Goal: Check status: Check status

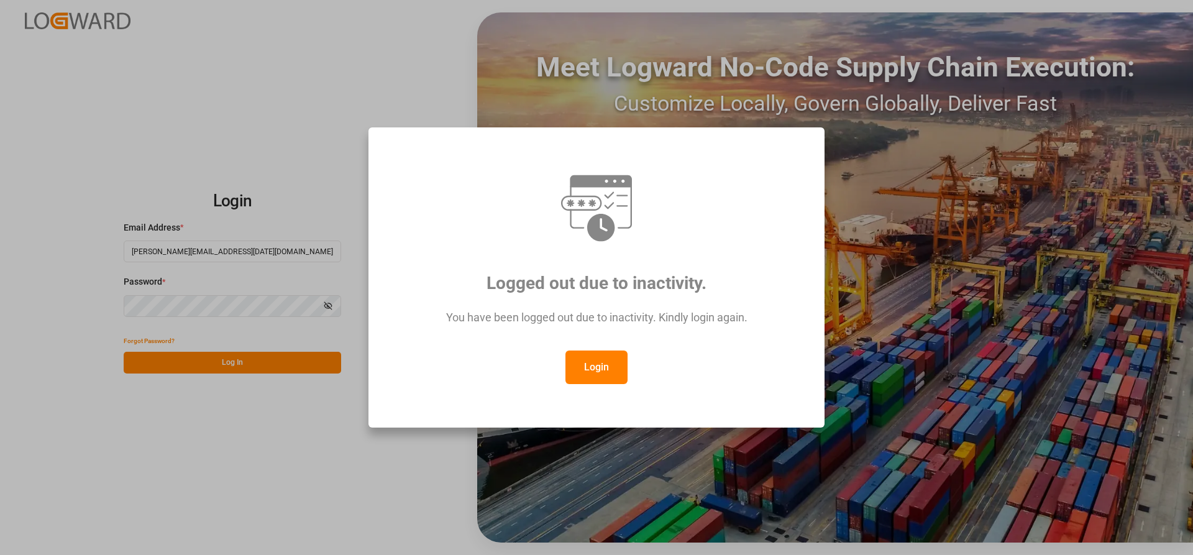
click at [596, 362] on button "Login" at bounding box center [596, 367] width 62 height 34
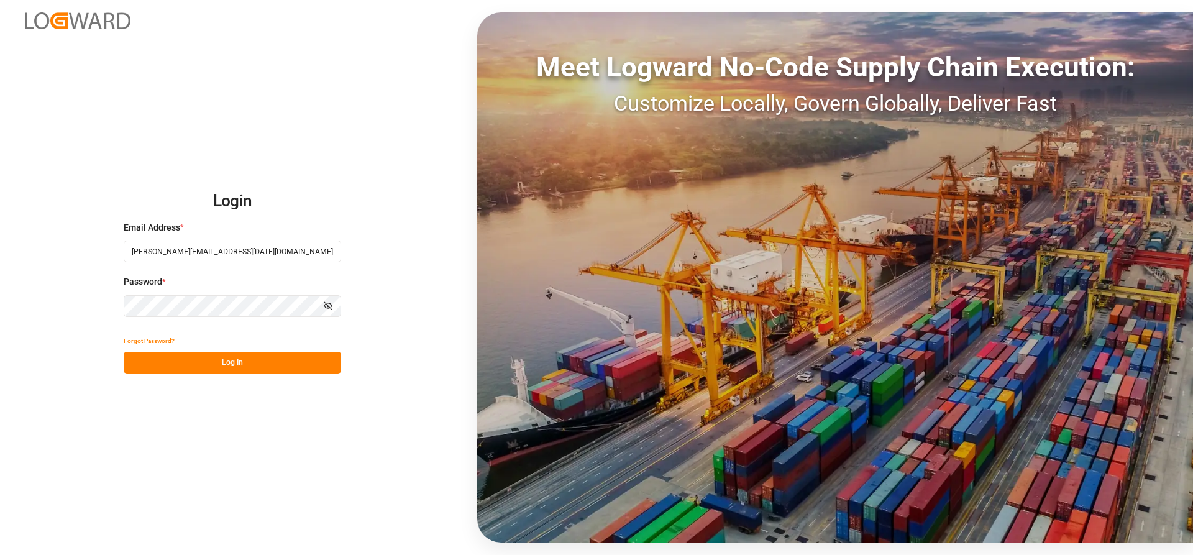
click at [167, 361] on button "Log In" at bounding box center [232, 363] width 217 height 22
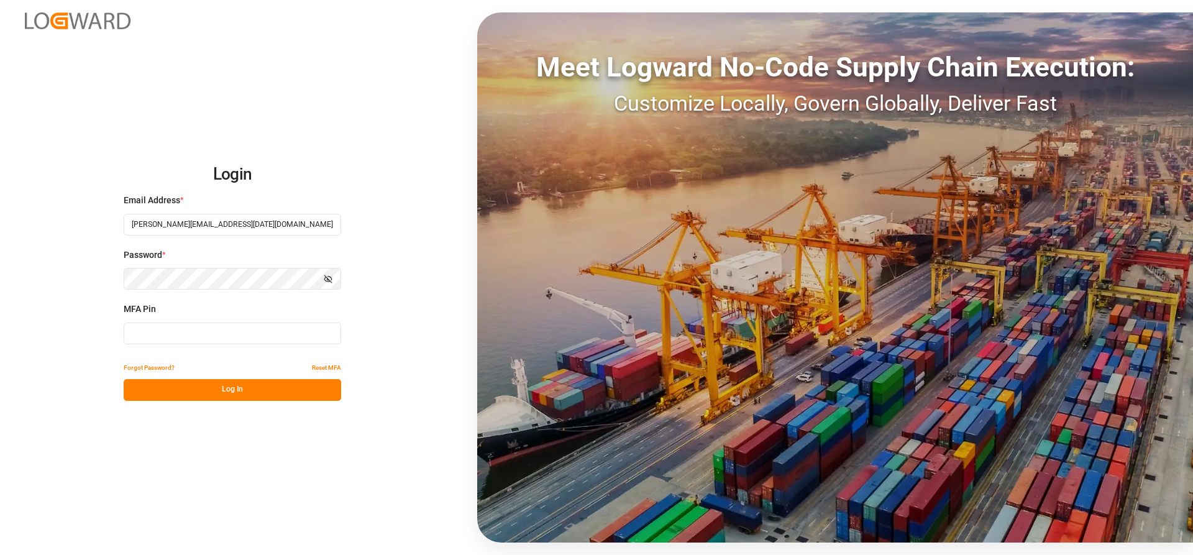
drag, startPoint x: 166, startPoint y: 329, endPoint x: 199, endPoint y: 321, distance: 34.5
click at [184, 326] on input at bounding box center [232, 333] width 217 height 22
click at [165, 339] on input at bounding box center [232, 333] width 217 height 22
type input "7"
type input "904902"
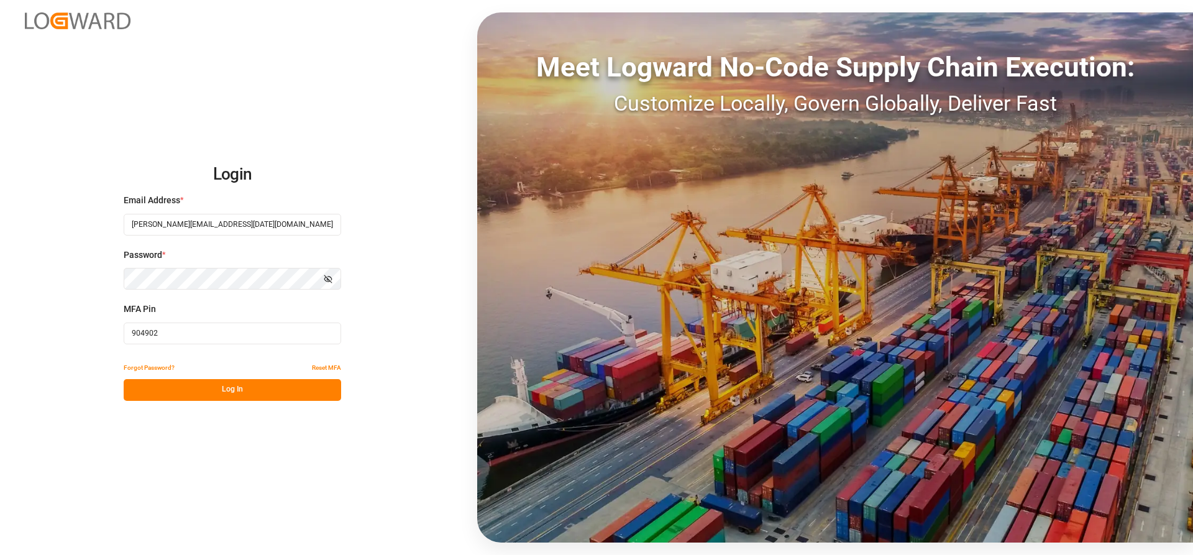
click at [190, 401] on div "Login Email Address * [PERSON_NAME][EMAIL_ADDRESS][DATE][DOMAIN_NAME] Password …" at bounding box center [596, 277] width 1193 height 555
click at [211, 390] on button "Log In" at bounding box center [232, 390] width 217 height 22
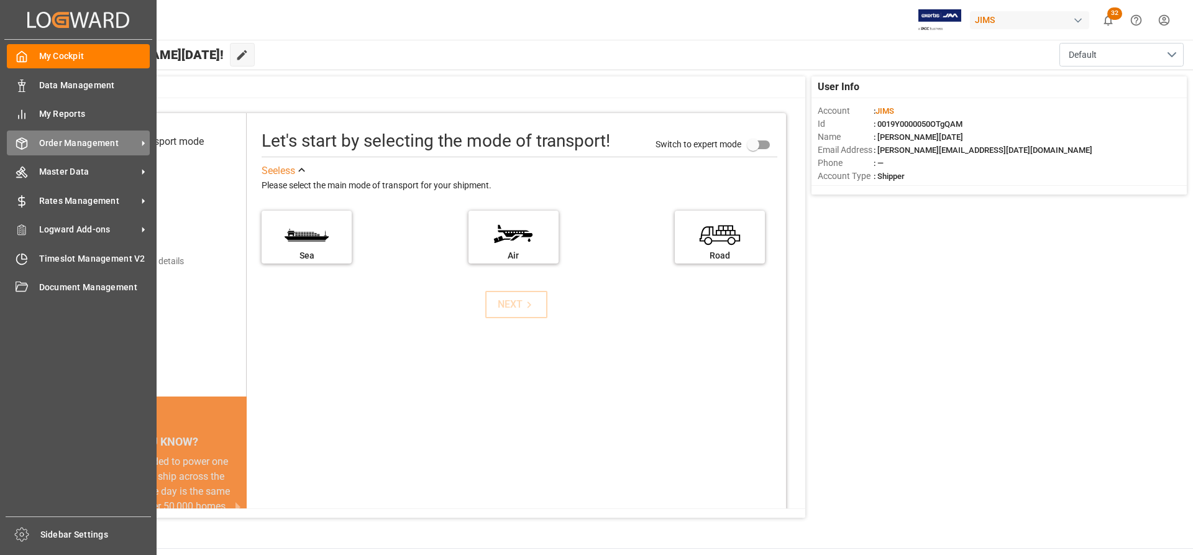
click at [96, 146] on span "Order Management" at bounding box center [88, 143] width 98 height 13
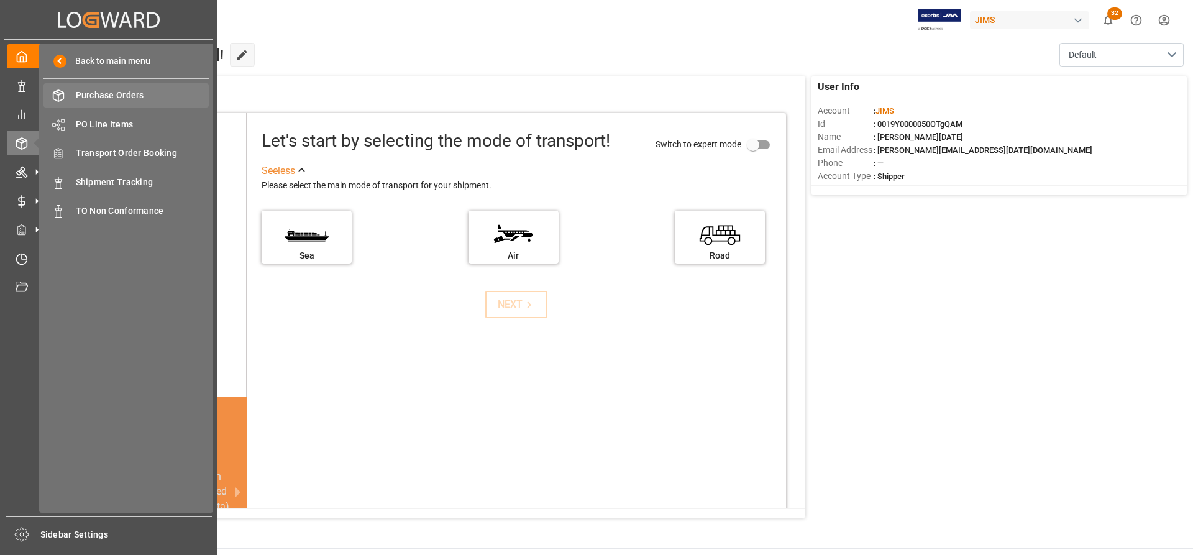
click at [110, 92] on span "Purchase Orders" at bounding box center [143, 95] width 134 height 13
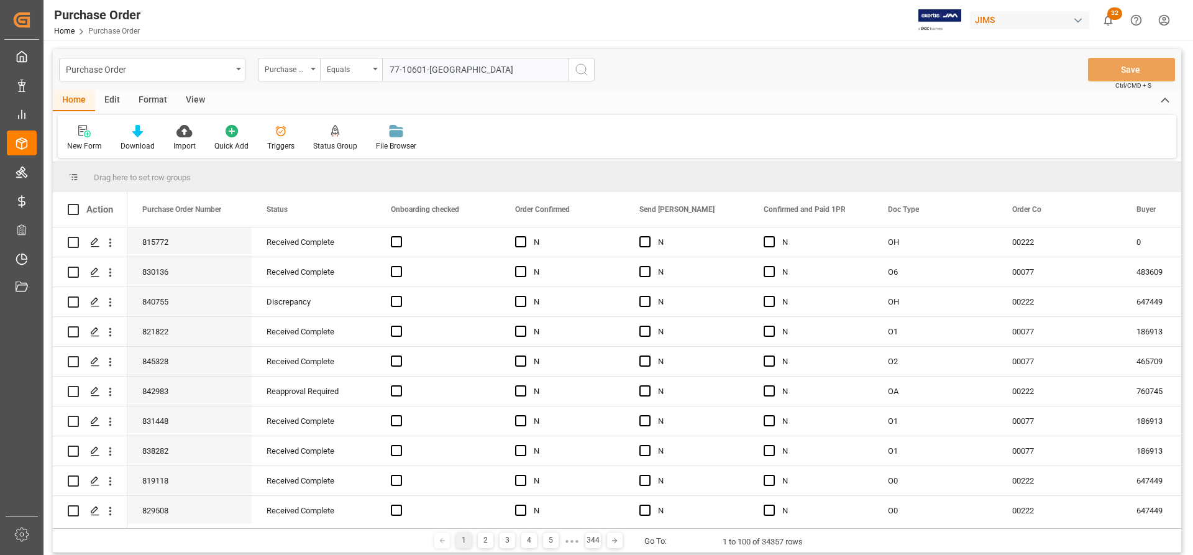
type input "77-10601-[GEOGRAPHIC_DATA]"
click at [580, 76] on icon "search button" at bounding box center [581, 69] width 15 height 15
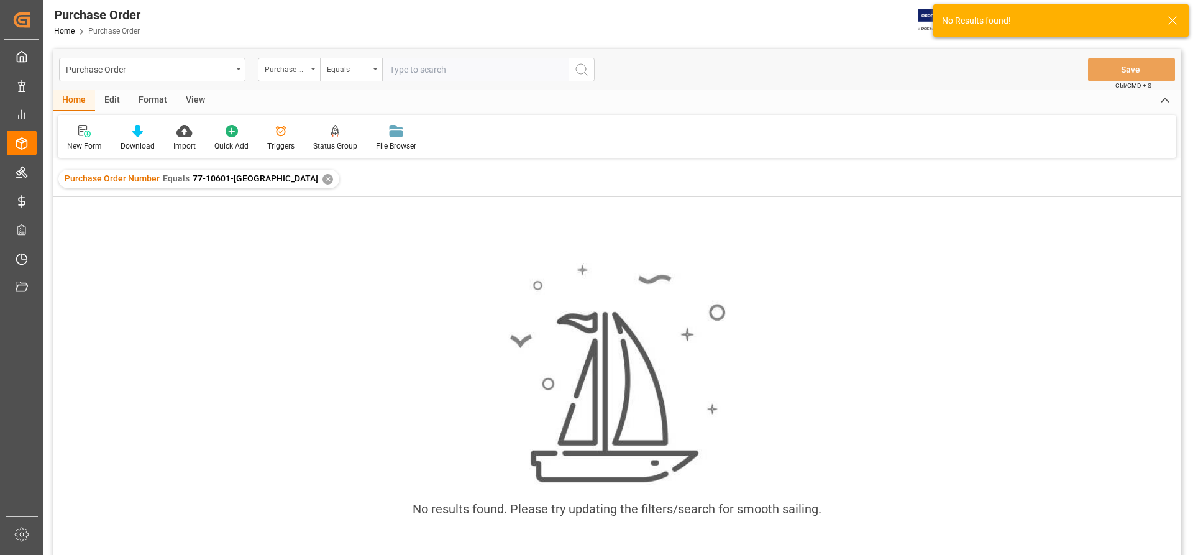
click at [250, 172] on div "Purchase Order Number Equals 77-10601-US ✕" at bounding box center [198, 179] width 281 height 19
click at [322, 180] on div "✕" at bounding box center [327, 179] width 11 height 11
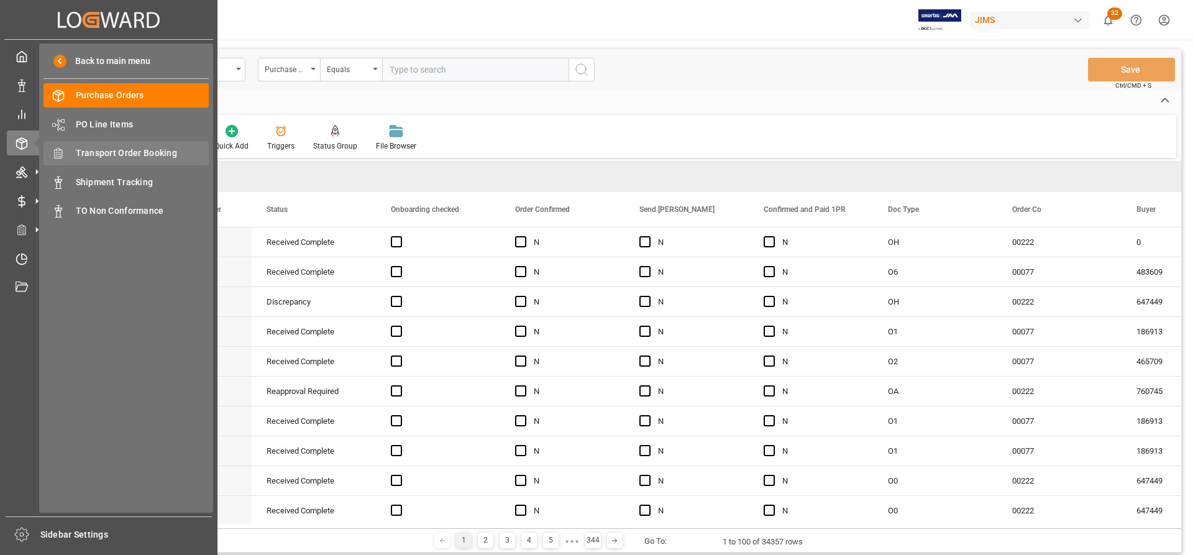
click at [128, 152] on span "Transport Order Booking" at bounding box center [143, 153] width 134 height 13
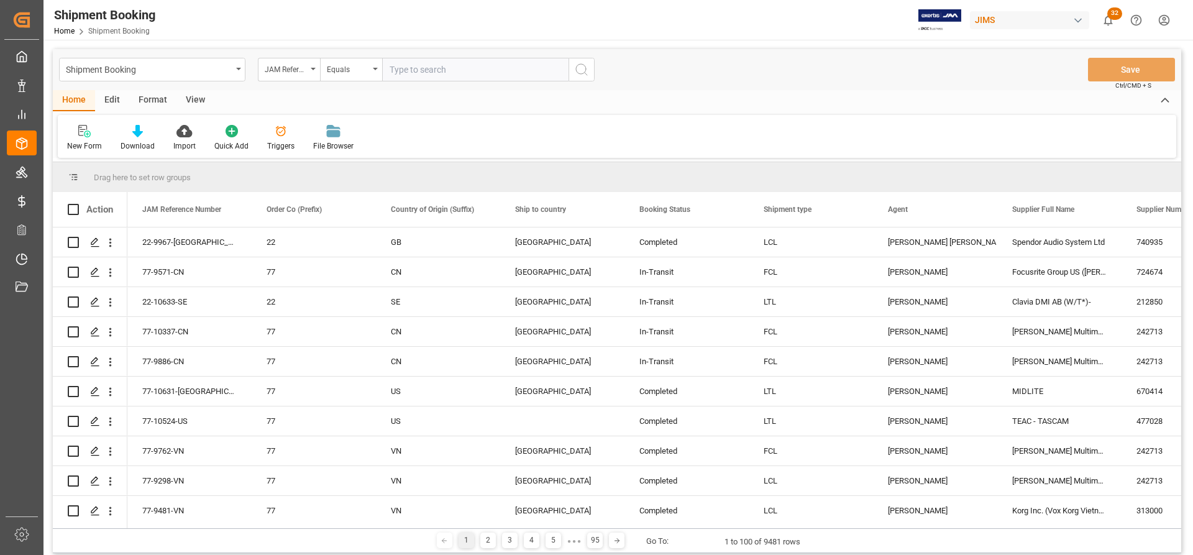
paste input "77-10601-[GEOGRAPHIC_DATA]"
type input "77-10601-[GEOGRAPHIC_DATA]"
click at [581, 70] on icon "search button" at bounding box center [581, 69] width 15 height 15
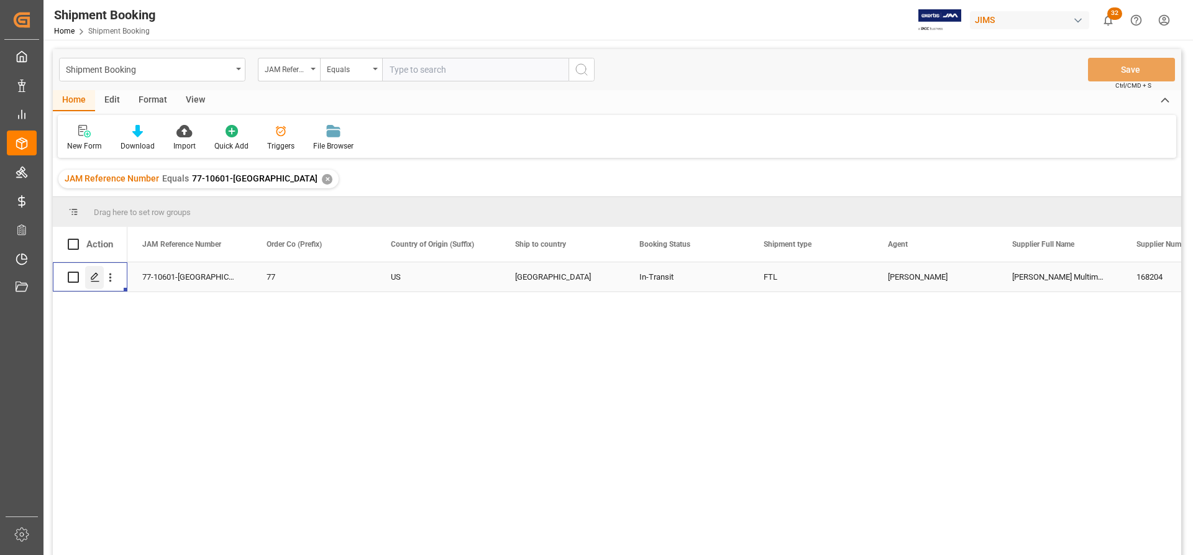
click at [97, 281] on icon "Press SPACE to select this row." at bounding box center [95, 277] width 10 height 10
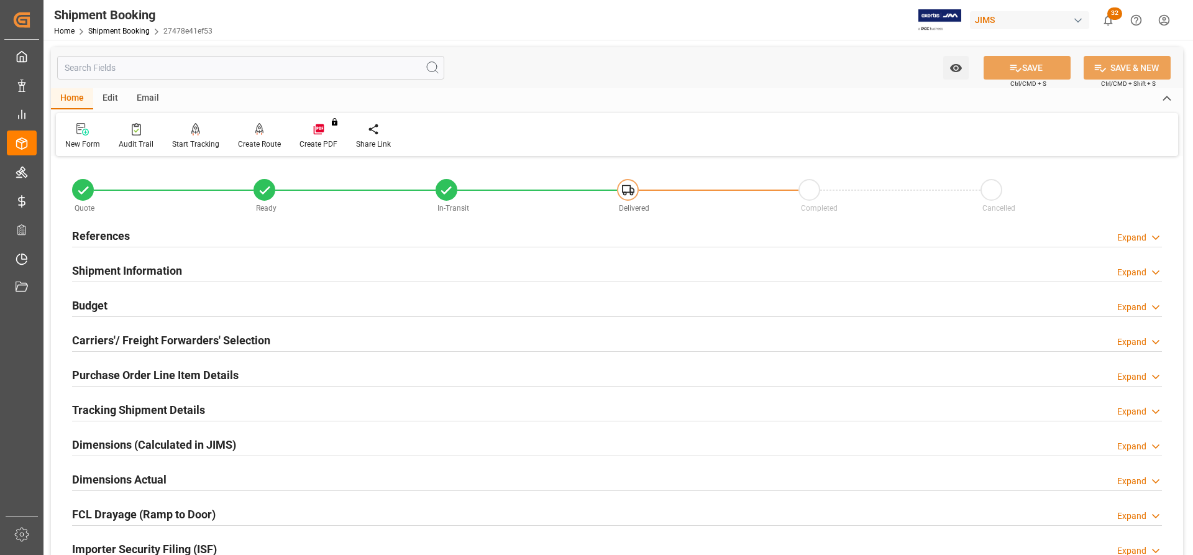
click at [119, 335] on h2 "Carriers'/ Freight Forwarders' Selection" at bounding box center [171, 340] width 198 height 17
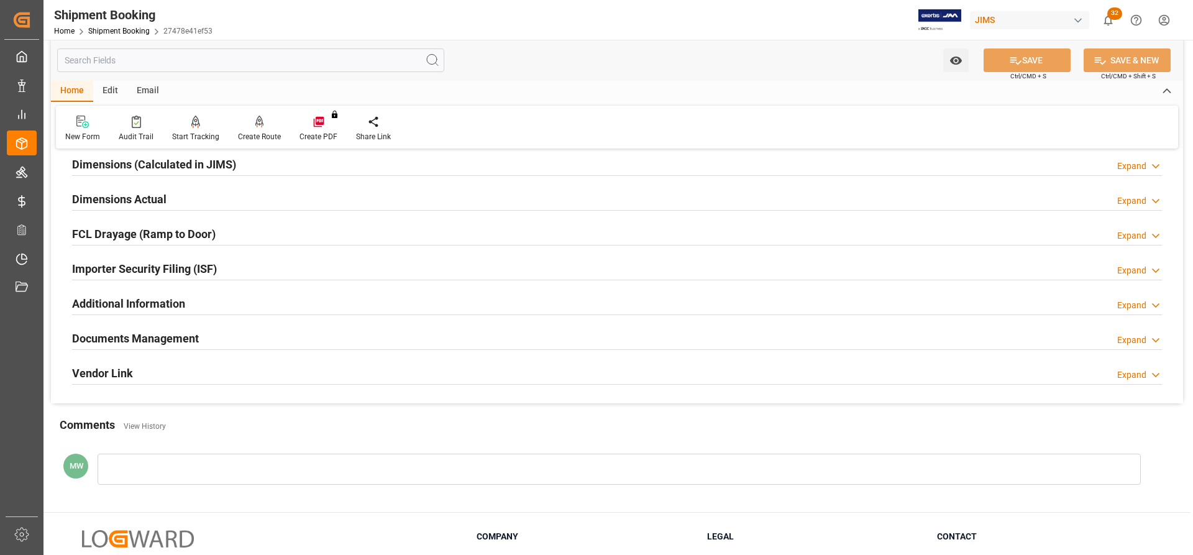
scroll to position [621, 0]
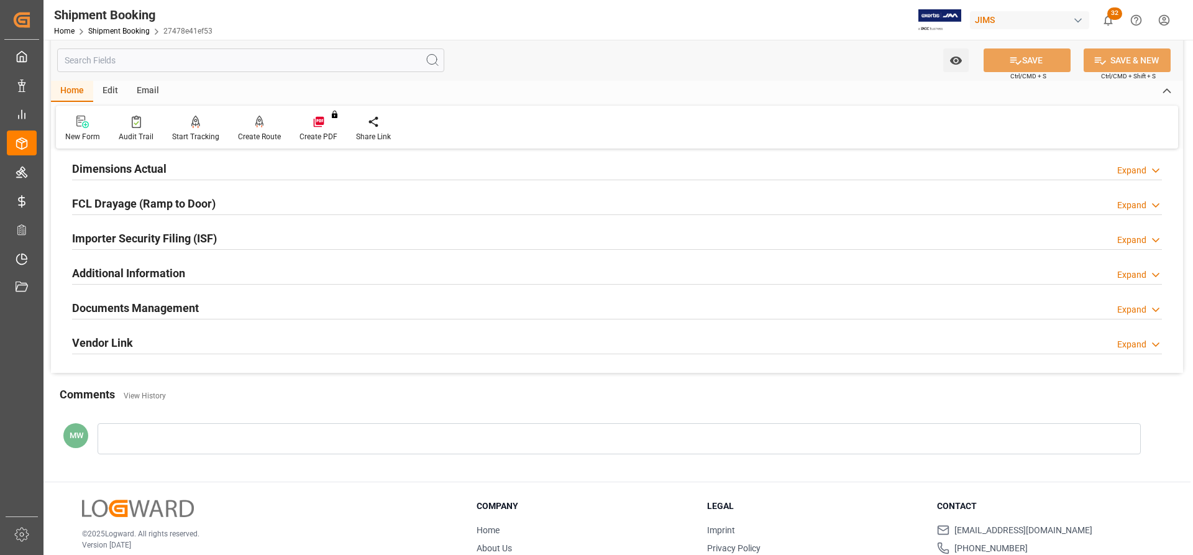
click at [110, 304] on h2 "Documents Management" at bounding box center [135, 307] width 127 height 17
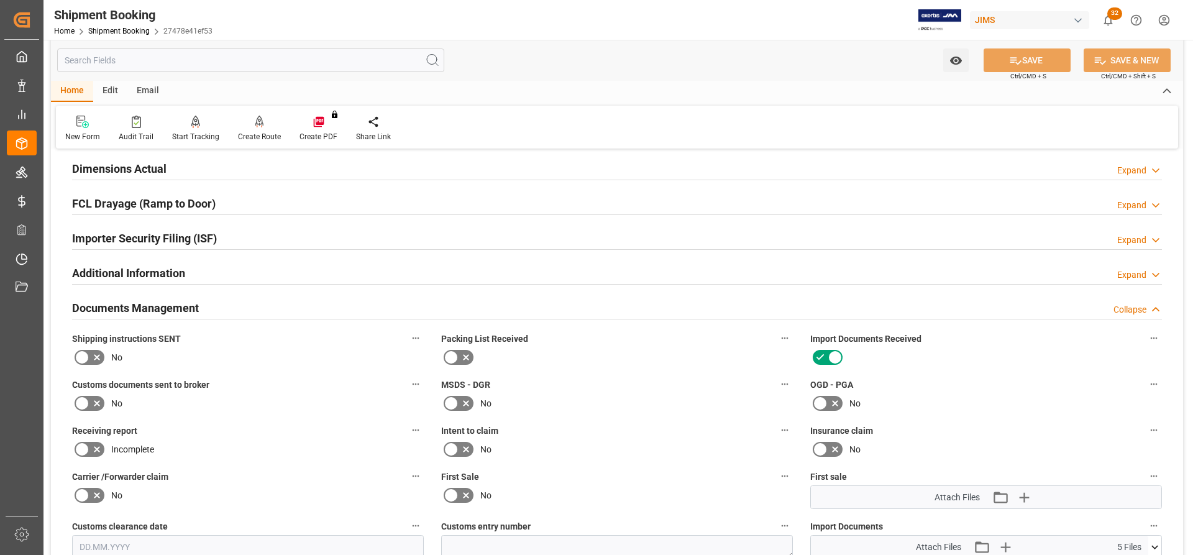
scroll to position [683, 0]
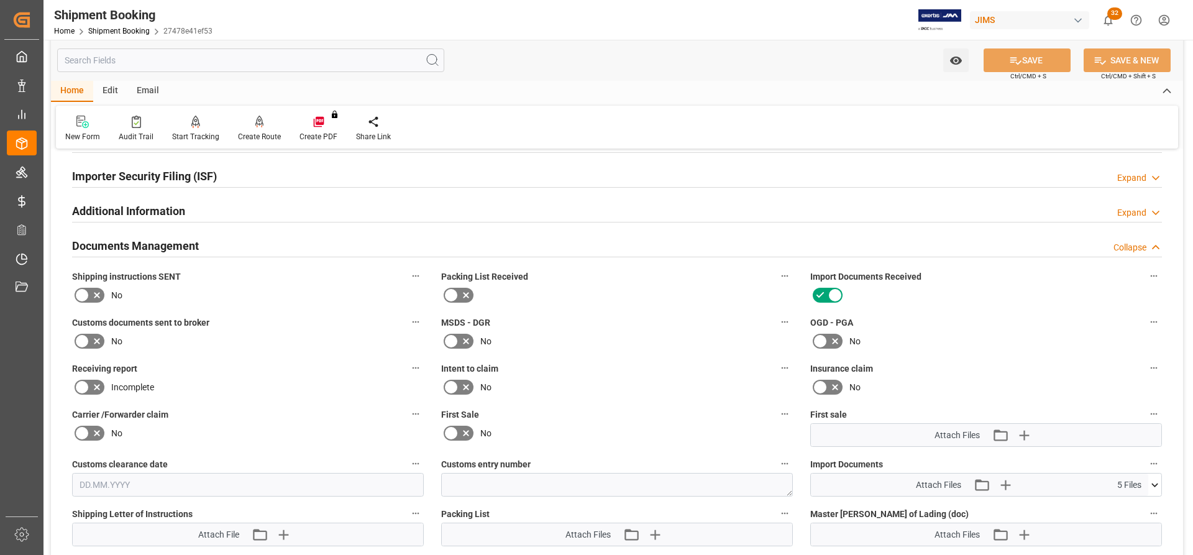
click at [84, 293] on icon at bounding box center [81, 295] width 7 height 6
click at [0, 0] on input "checkbox" at bounding box center [0, 0] width 0 height 0
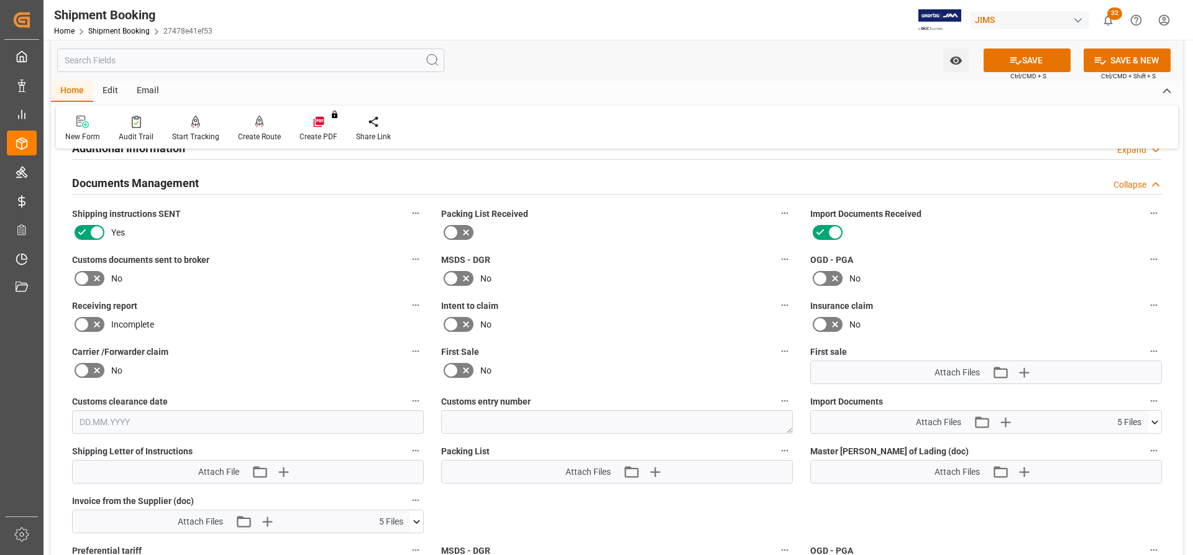
scroll to position [808, 0]
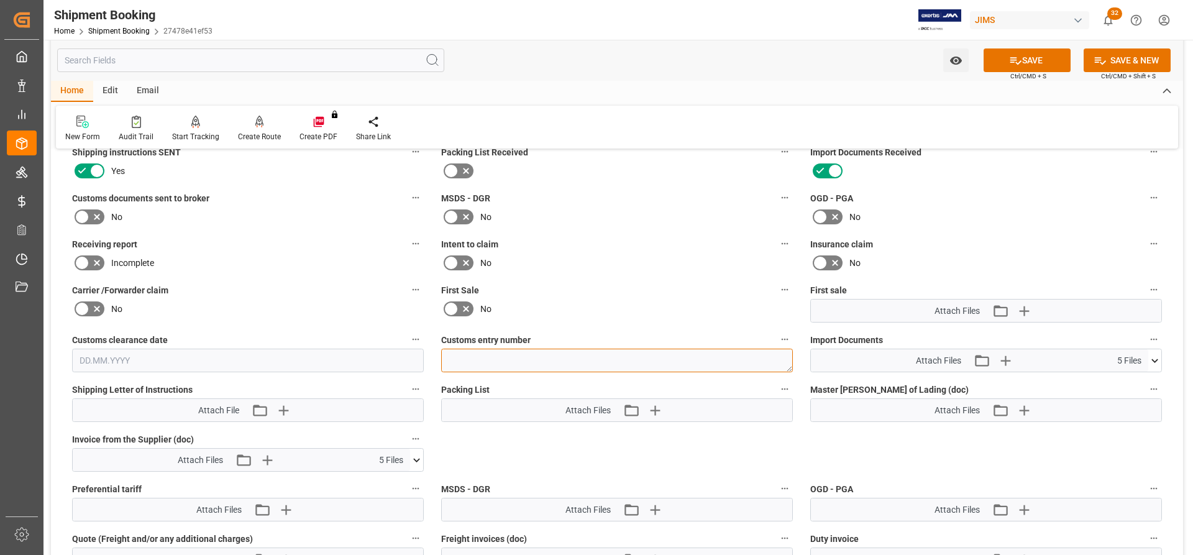
paste textarea "13391-69277892-7"
type textarea "13391-69277892-7"
click at [666, 312] on div "No" at bounding box center [617, 309] width 352 height 20
click at [1047, 62] on button "SAVE" at bounding box center [1026, 60] width 87 height 24
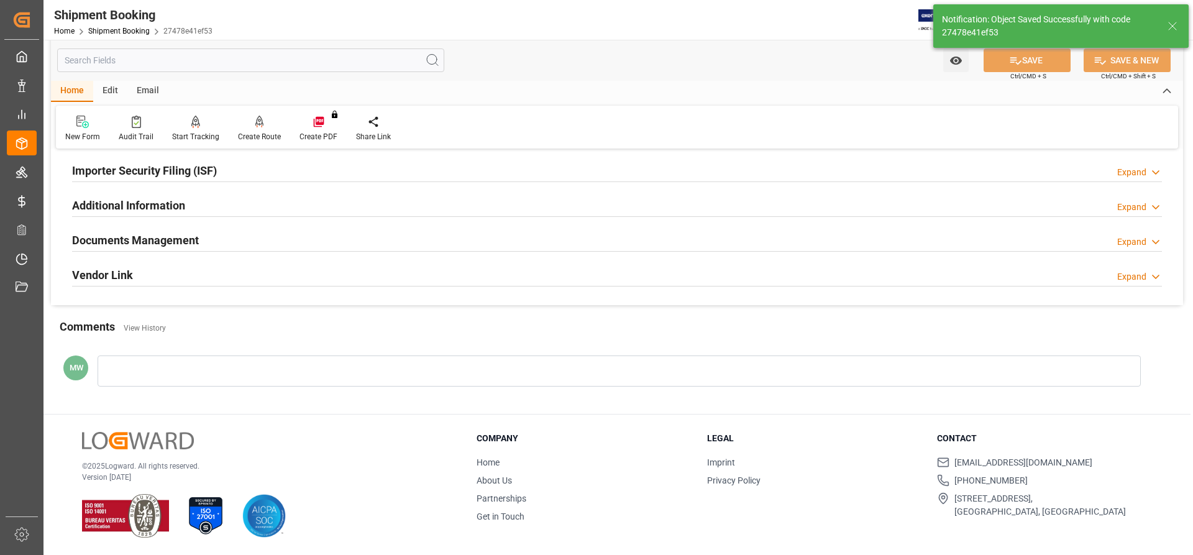
scroll to position [378, 0]
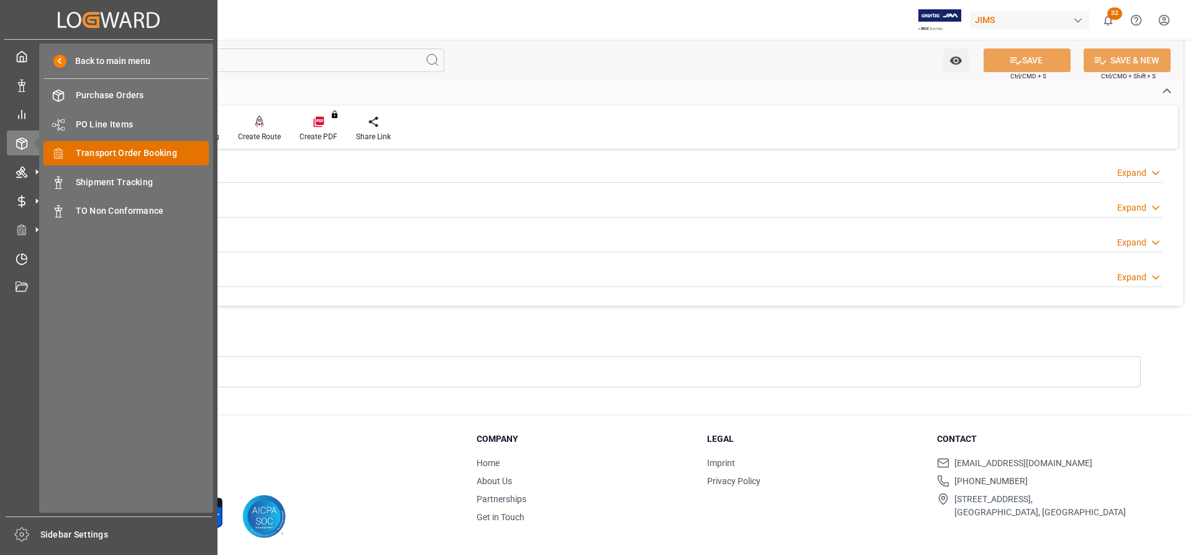
click at [117, 155] on span "Transport Order Booking" at bounding box center [143, 153] width 134 height 13
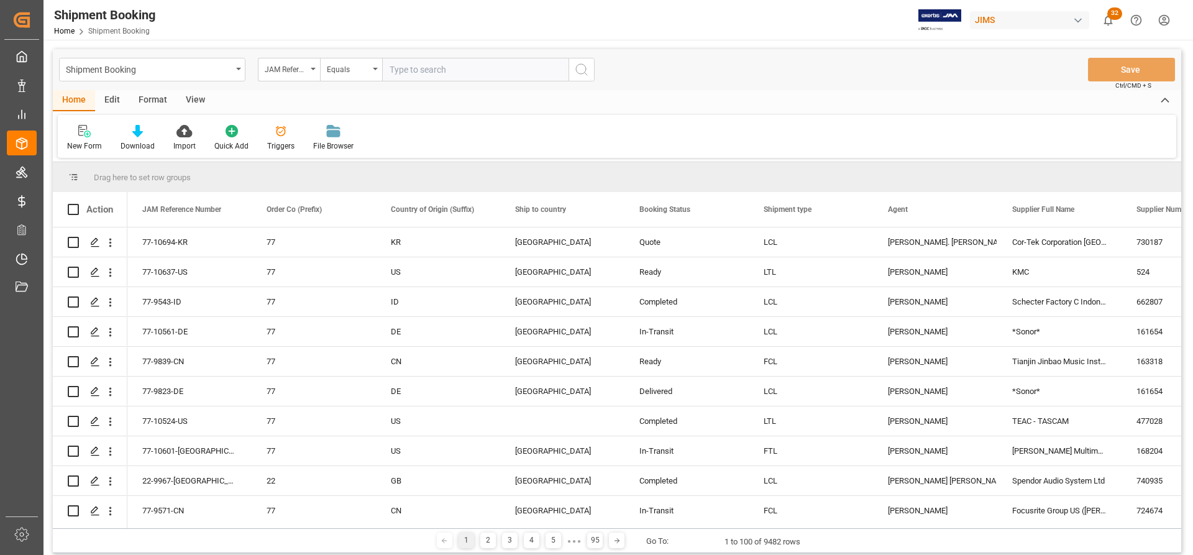
click at [396, 67] on input "text" at bounding box center [475, 70] width 186 height 24
type input "77-10490-[GEOGRAPHIC_DATA]"
click at [586, 75] on icon "search button" at bounding box center [581, 69] width 15 height 15
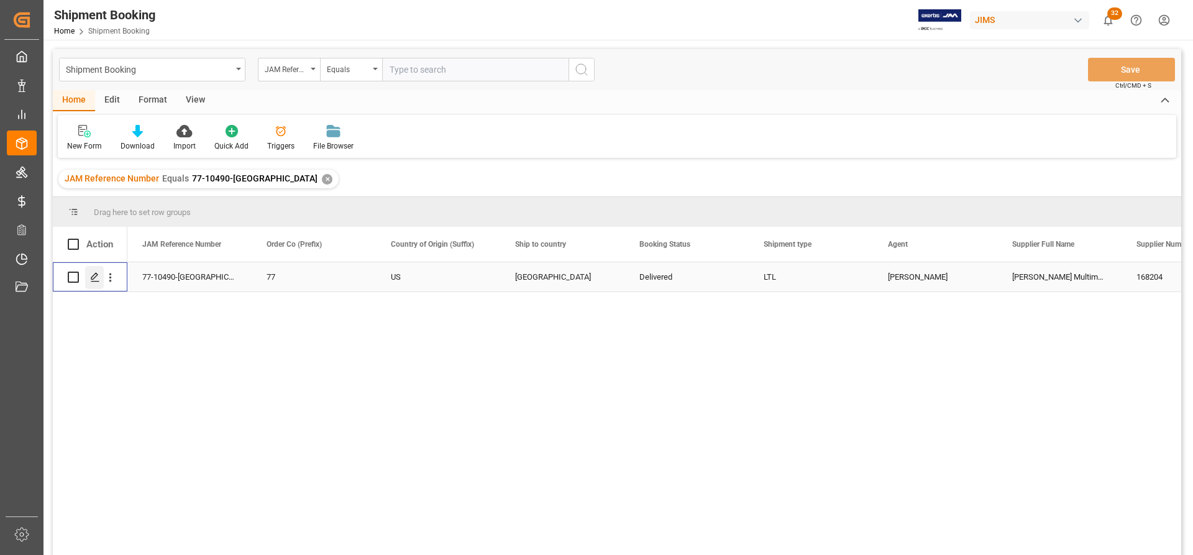
click at [93, 278] on icon "Press SPACE to select this row." at bounding box center [95, 277] width 10 height 10
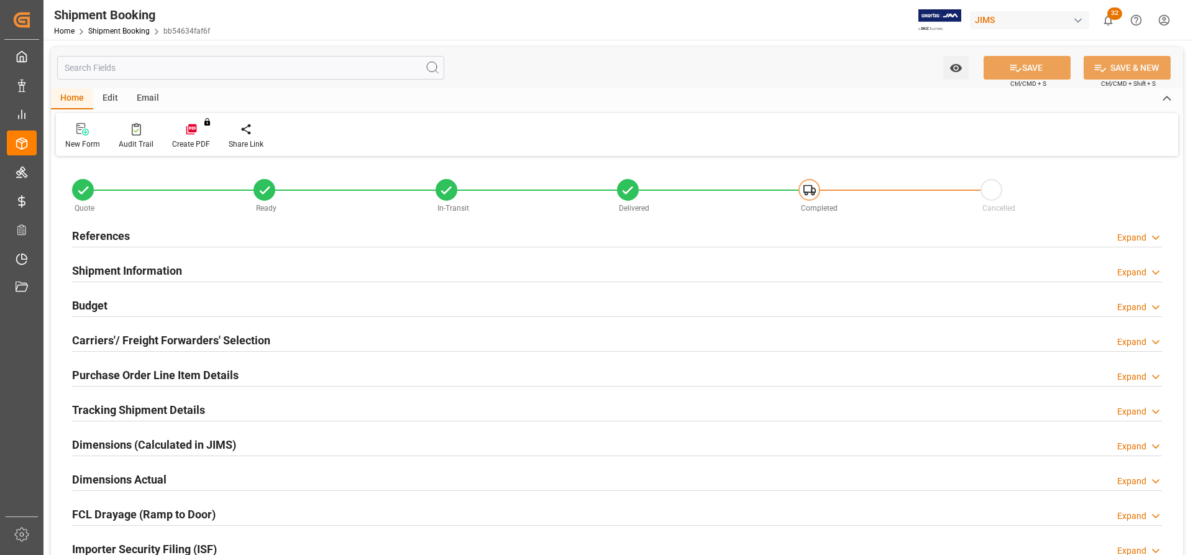
type input "23"
type input "47.17"
type input "18.868"
type input "0.065"
type input "0.0013"
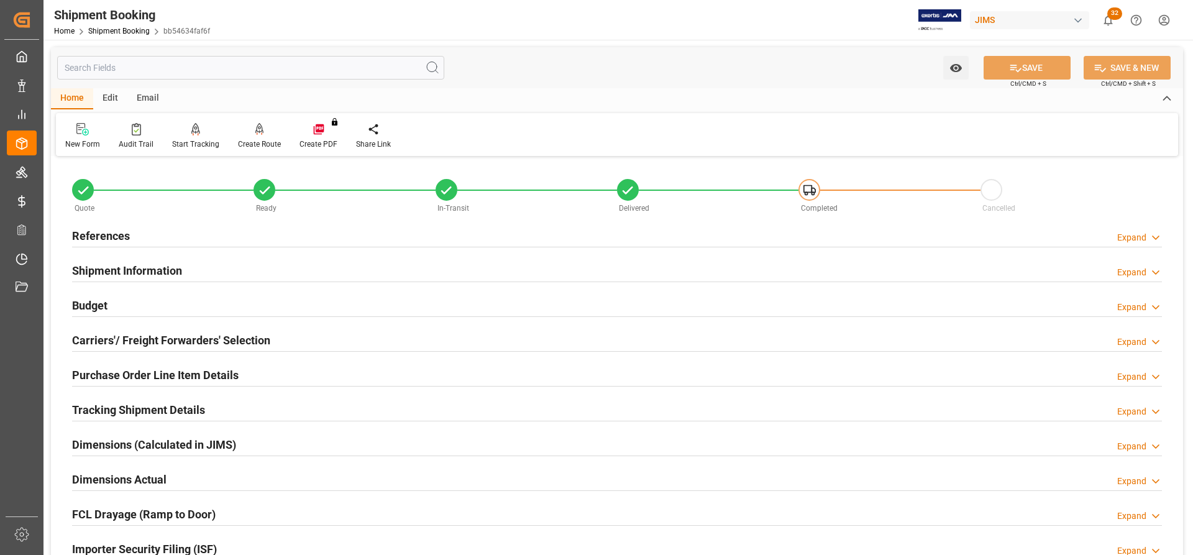
click at [135, 334] on h2 "Carriers'/ Freight Forwarders' Selection" at bounding box center [171, 340] width 198 height 17
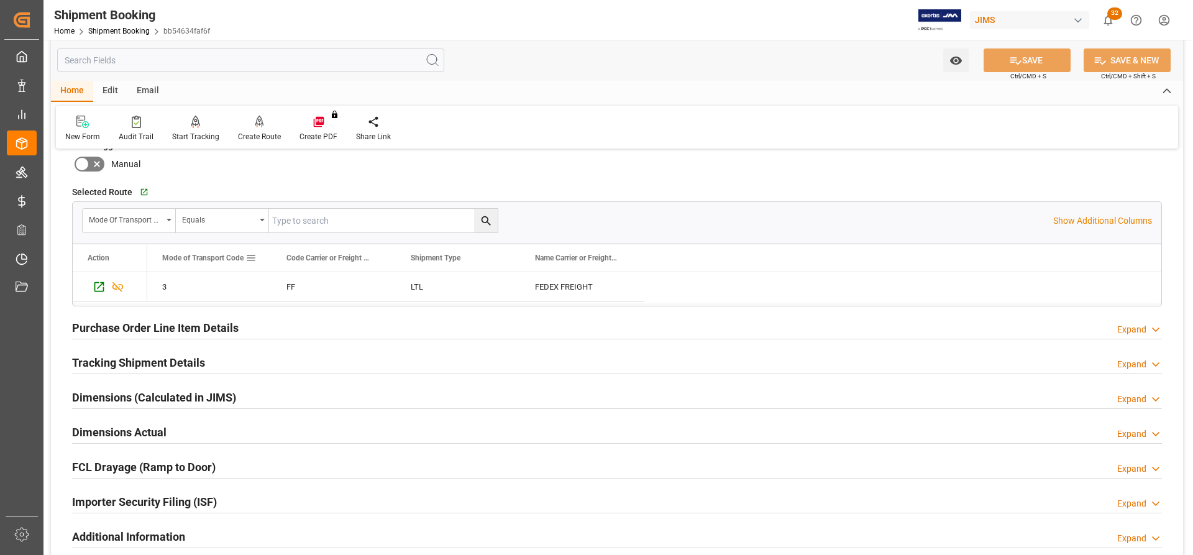
scroll to position [373, 0]
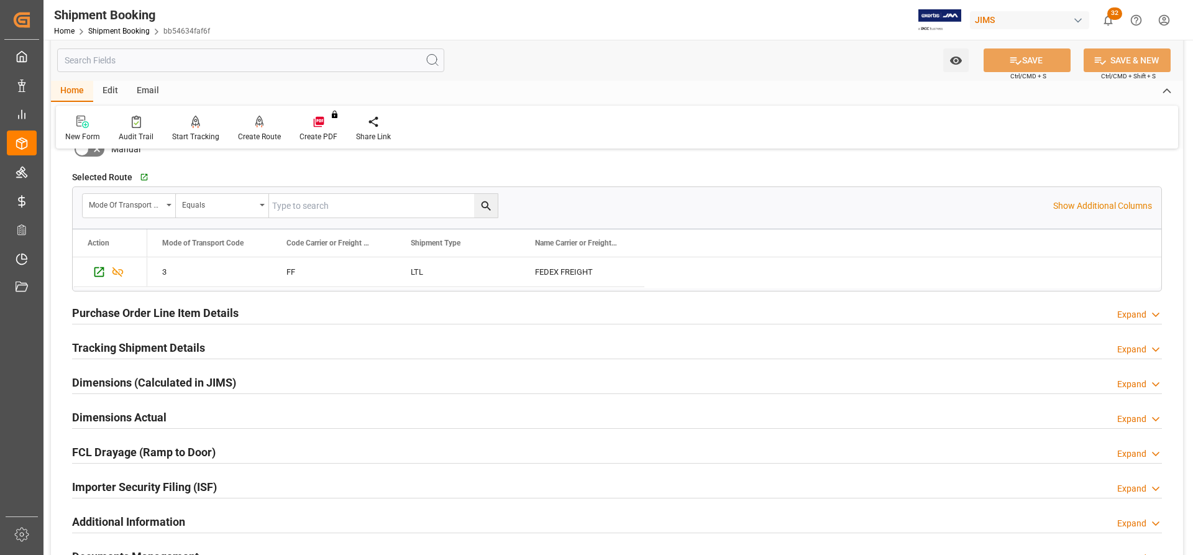
click at [106, 314] on h2 "Purchase Order Line Item Details" at bounding box center [155, 312] width 166 height 17
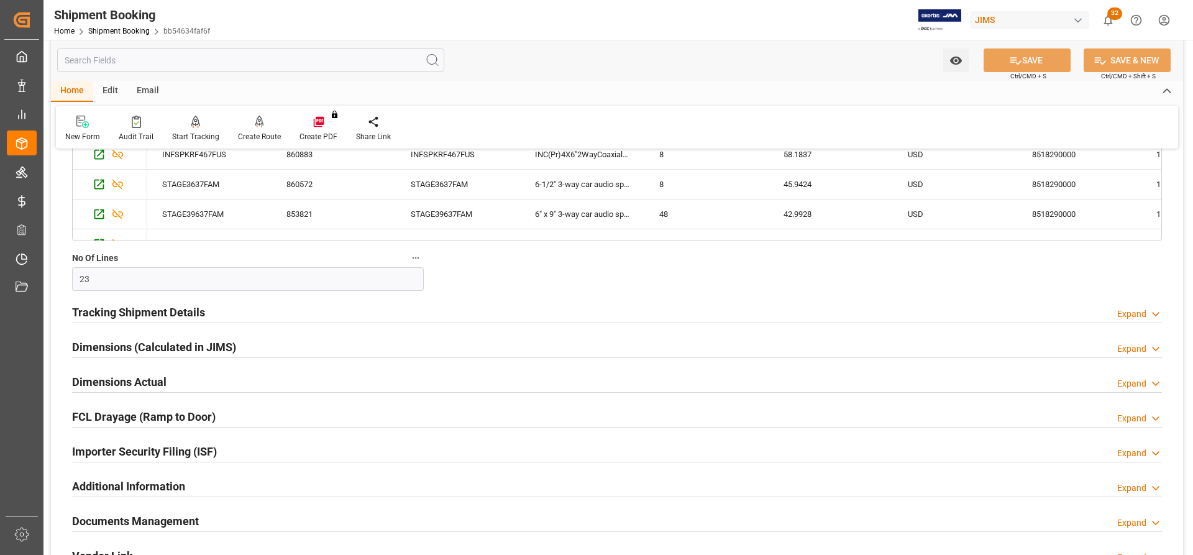
scroll to position [808, 0]
click at [117, 347] on h2 "Dimensions (Calculated in JIMS)" at bounding box center [154, 345] width 164 height 17
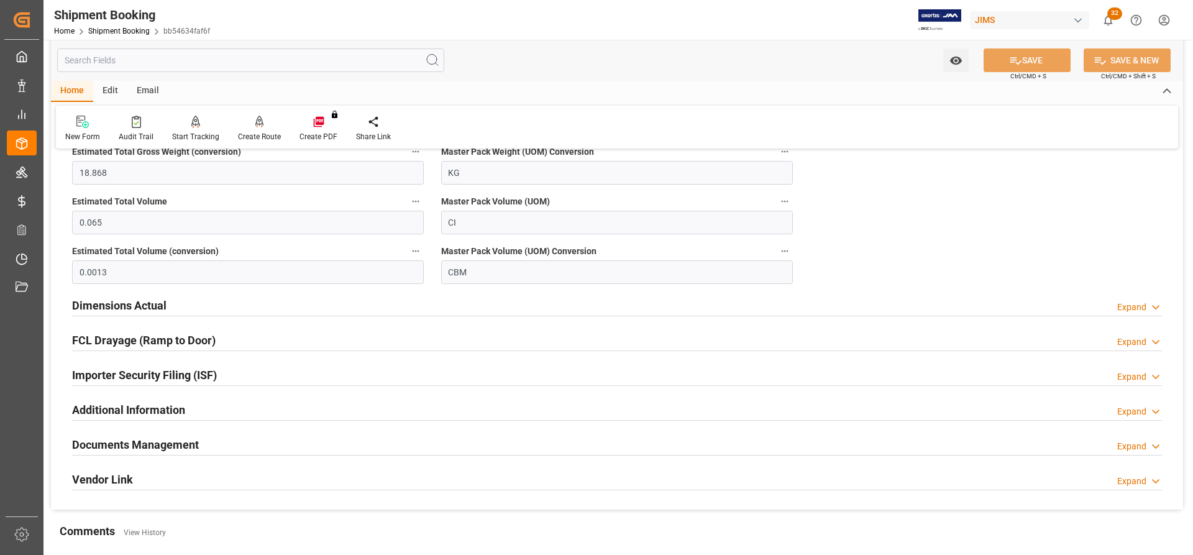
scroll to position [1118, 0]
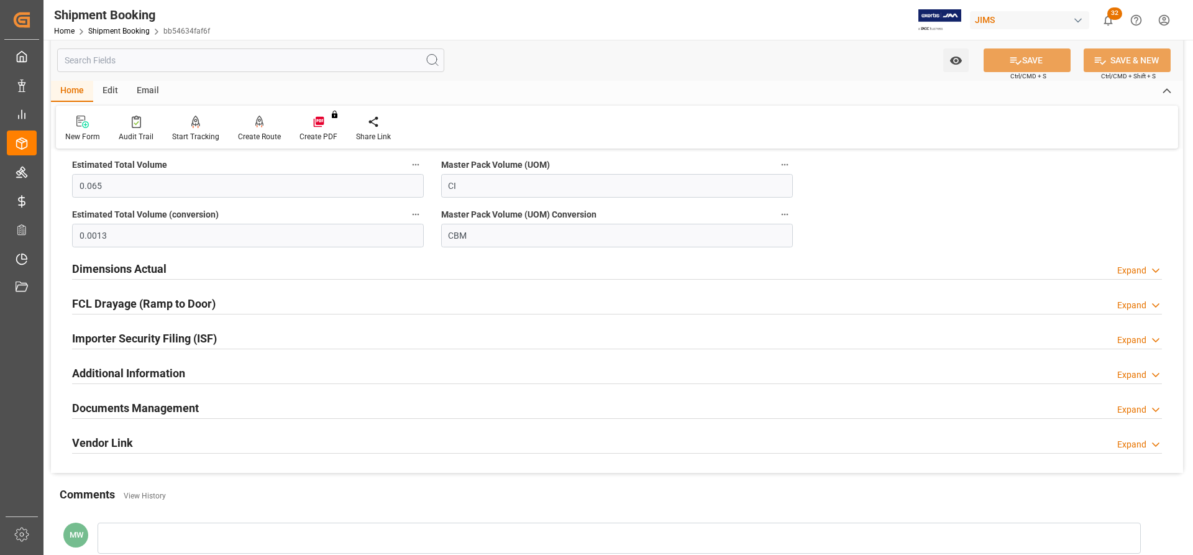
click at [117, 271] on h2 "Dimensions Actual" at bounding box center [119, 268] width 94 height 17
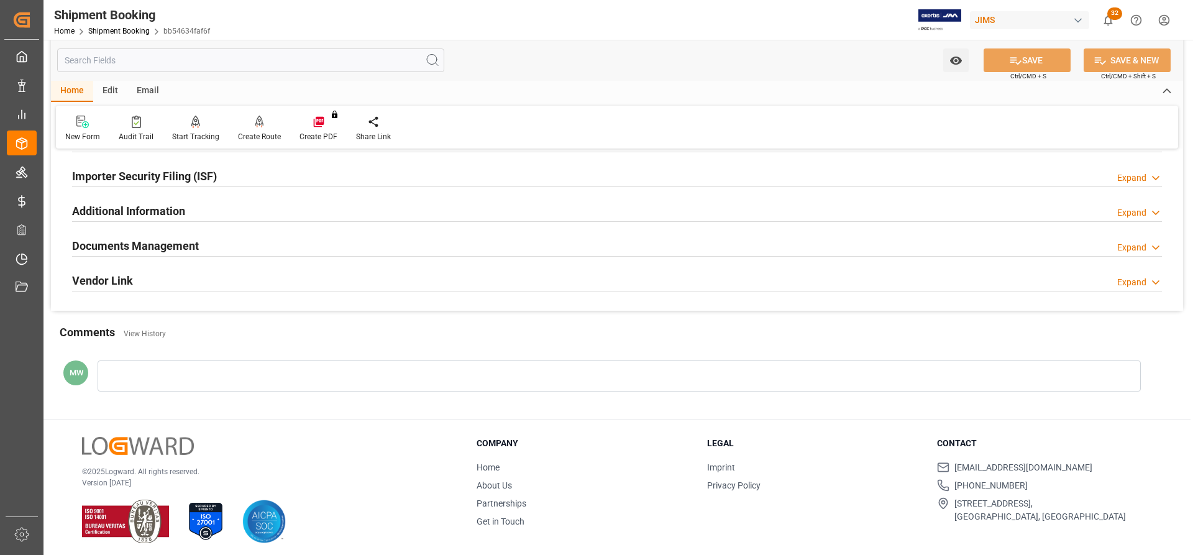
scroll to position [1434, 0]
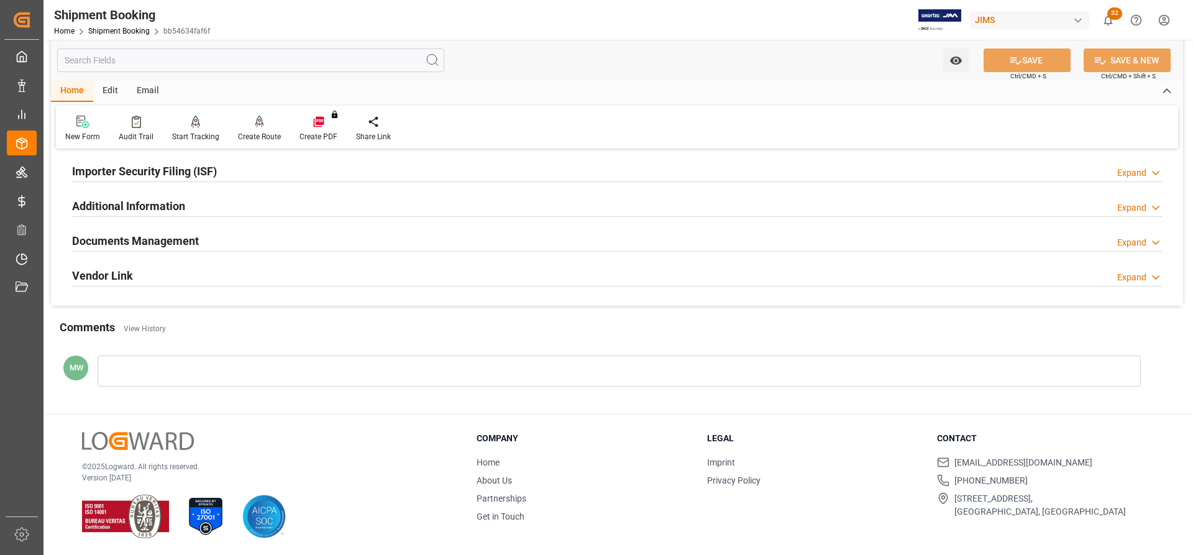
click at [127, 242] on h2 "Documents Management" at bounding box center [135, 240] width 127 height 17
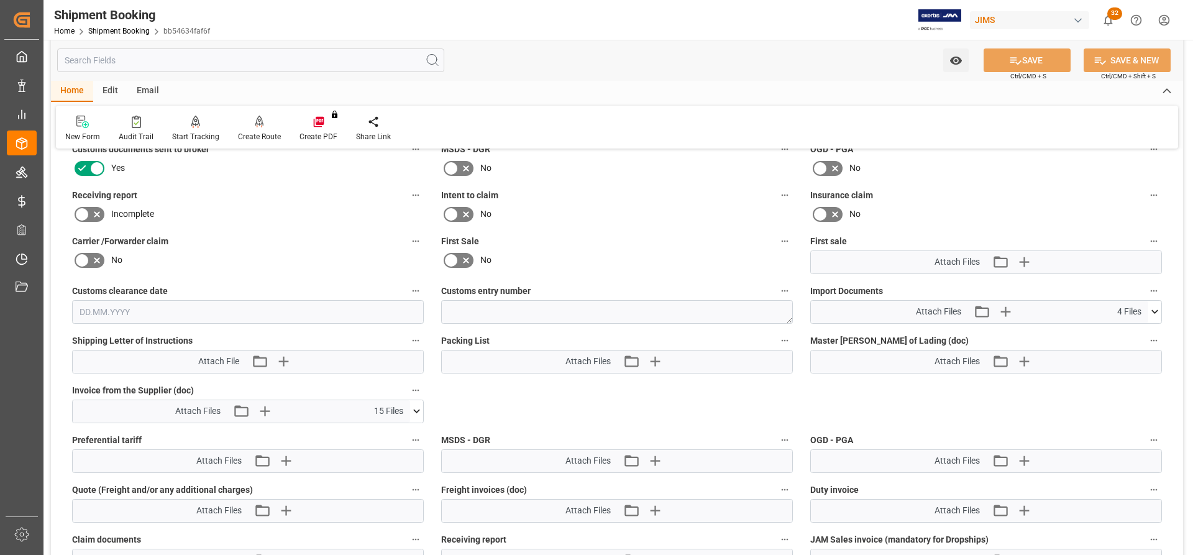
scroll to position [1621, 0]
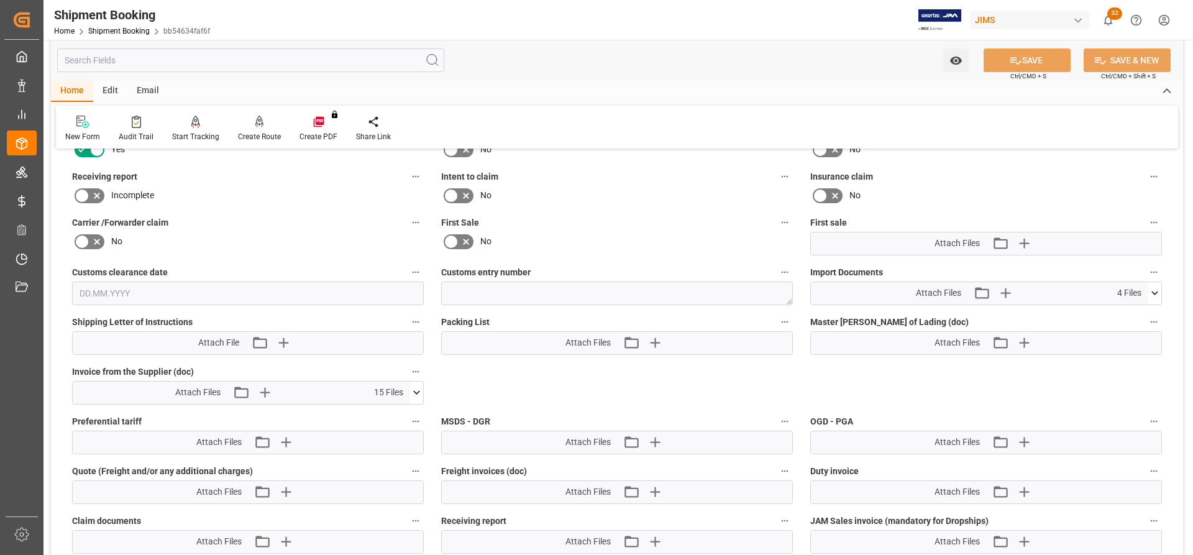
click at [416, 388] on icon at bounding box center [416, 392] width 13 height 13
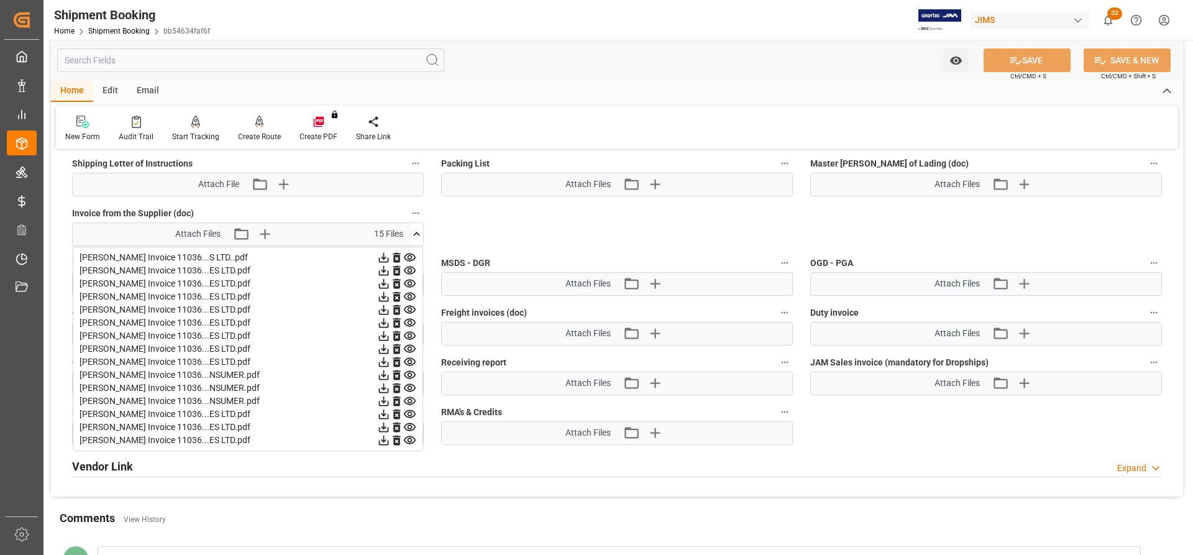
scroll to position [1745, 0]
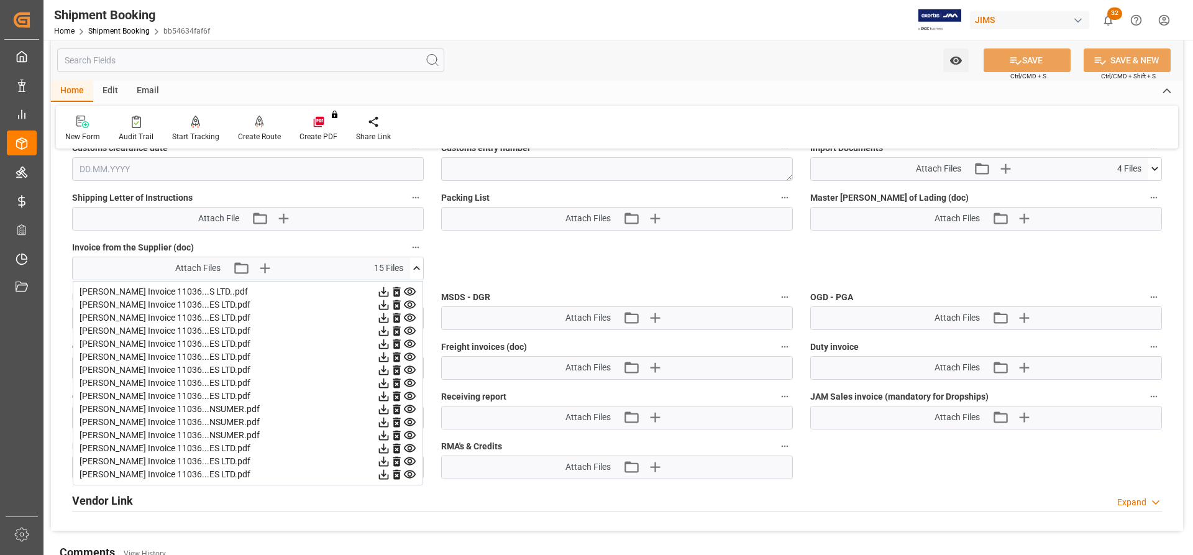
click at [109, 473] on div "[PERSON_NAME] Invoice 11036...ES LTD.pdf" at bounding box center [248, 474] width 337 height 13
click at [382, 471] on icon at bounding box center [383, 474] width 13 height 13
click at [383, 463] on icon at bounding box center [383, 461] width 13 height 13
click at [382, 447] on icon at bounding box center [384, 448] width 10 height 10
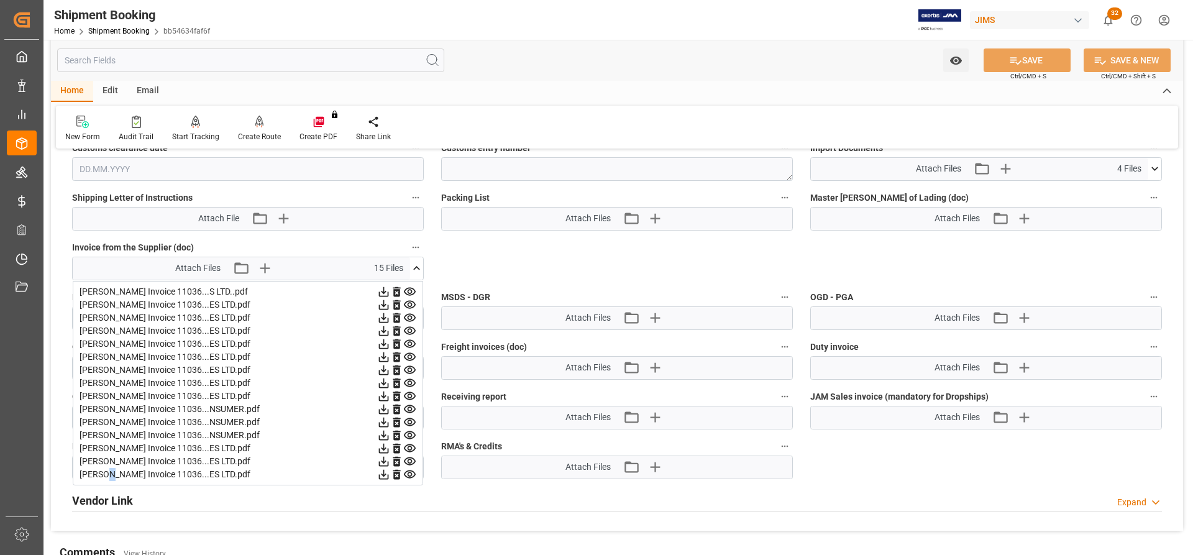
click at [384, 435] on icon at bounding box center [384, 435] width 10 height 10
click at [385, 423] on icon at bounding box center [383, 422] width 13 height 13
click at [383, 409] on icon at bounding box center [384, 409] width 10 height 10
click at [384, 409] on icon at bounding box center [384, 409] width 10 height 10
click at [385, 382] on icon at bounding box center [384, 383] width 10 height 10
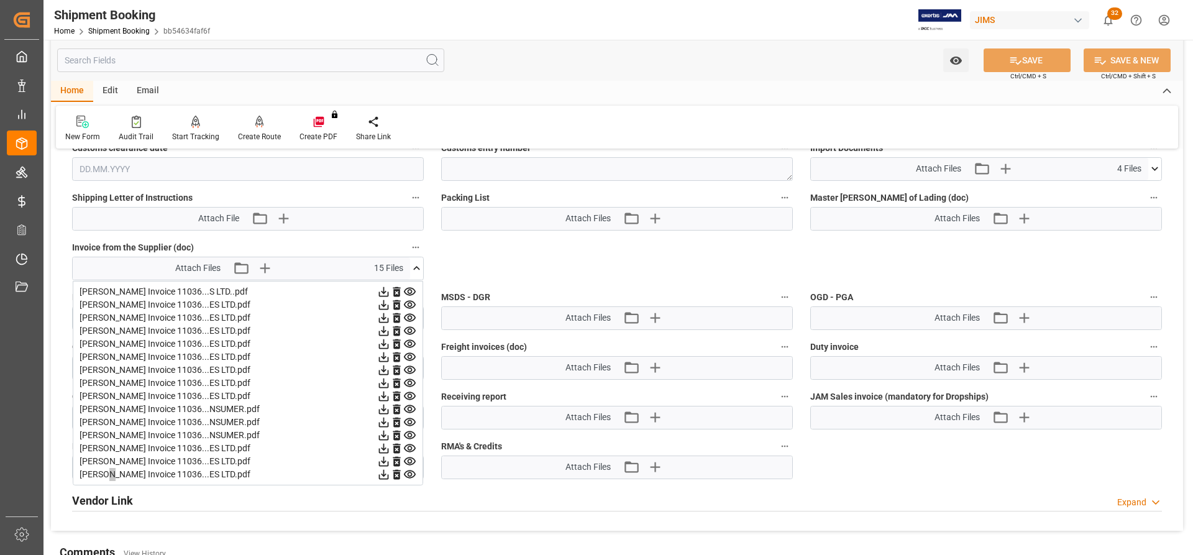
click at [383, 368] on icon at bounding box center [383, 369] width 13 height 13
click at [384, 356] on icon at bounding box center [384, 357] width 10 height 10
click at [383, 344] on icon at bounding box center [384, 344] width 10 height 10
click at [381, 332] on icon at bounding box center [383, 330] width 13 height 13
click at [383, 319] on icon at bounding box center [383, 317] width 13 height 13
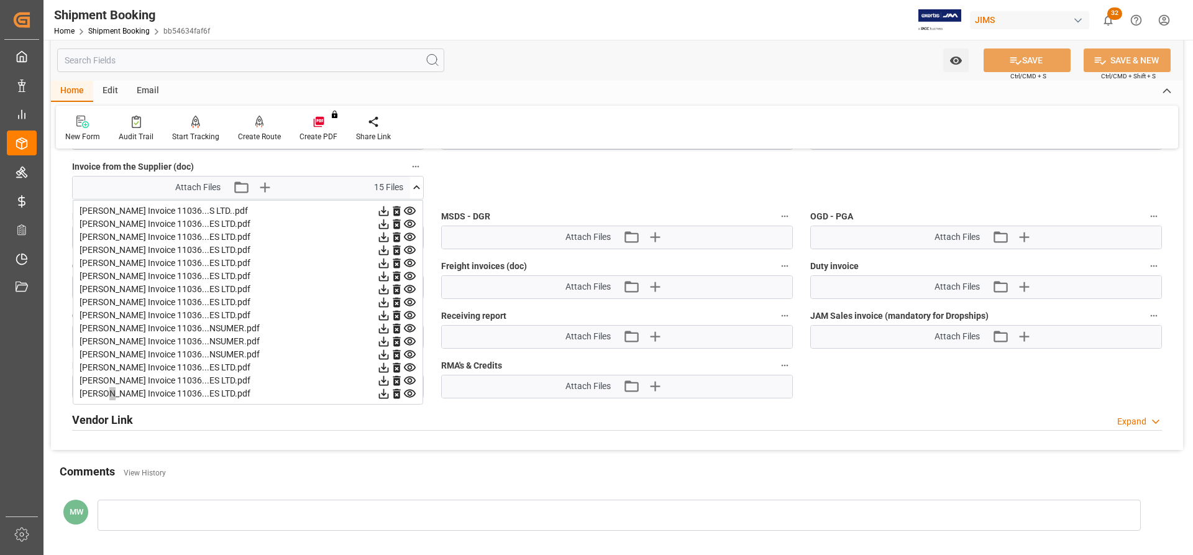
scroll to position [1869, 0]
